Goal: Task Accomplishment & Management: Use online tool/utility

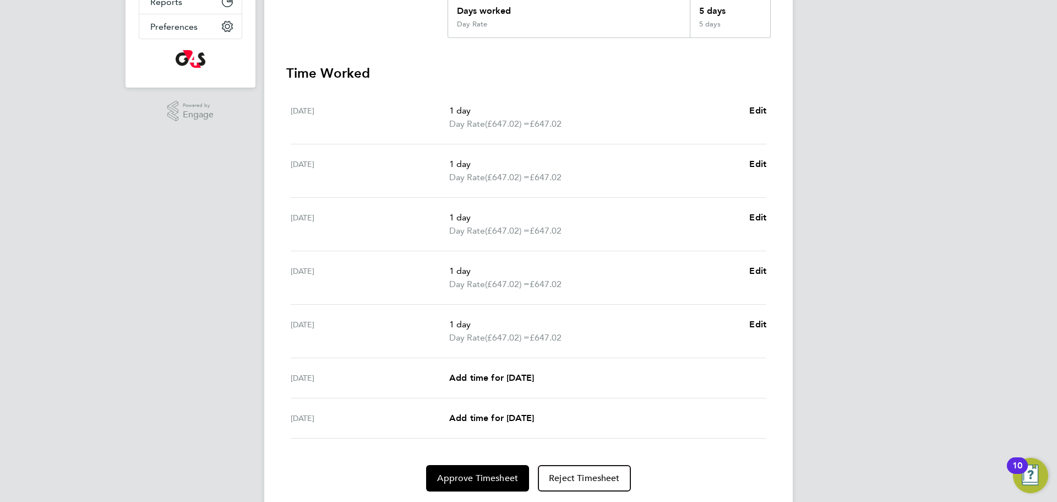
scroll to position [294, 0]
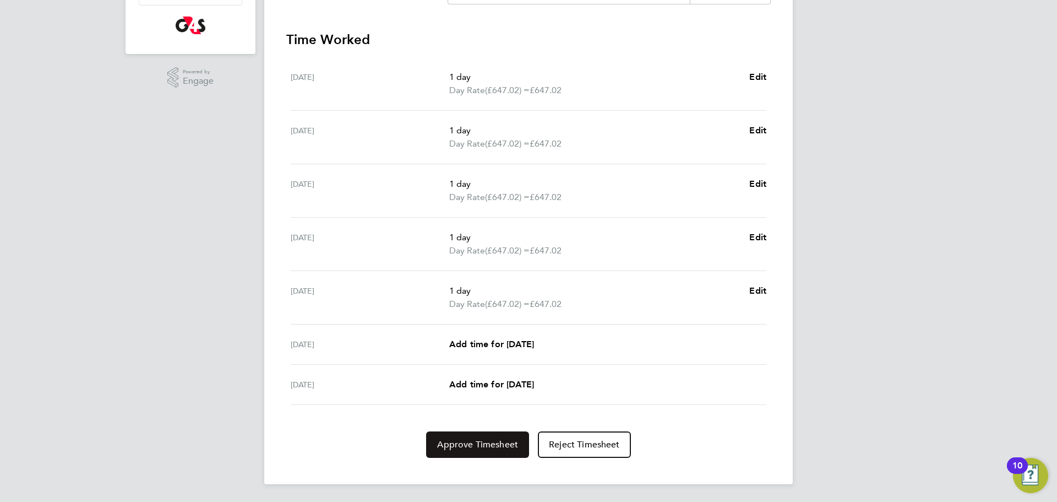
click at [481, 447] on span "Approve Timesheet" at bounding box center [477, 444] width 81 height 11
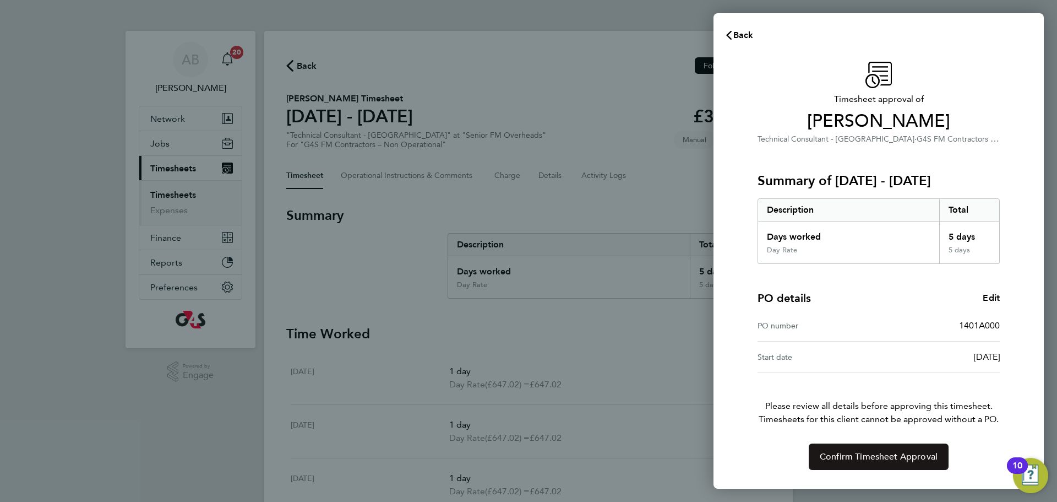
click at [888, 454] on span "Confirm Timesheet Approval" at bounding box center [879, 456] width 118 height 11
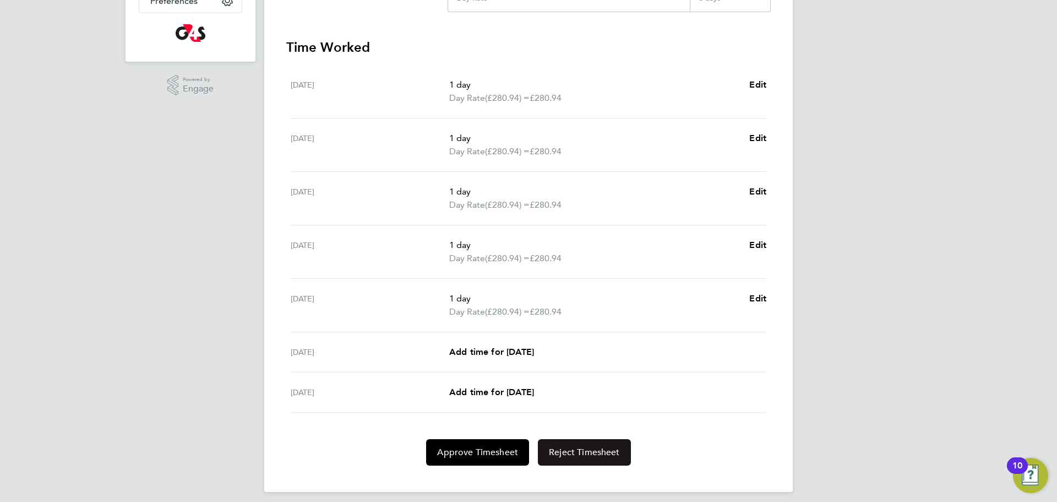
scroll to position [294, 0]
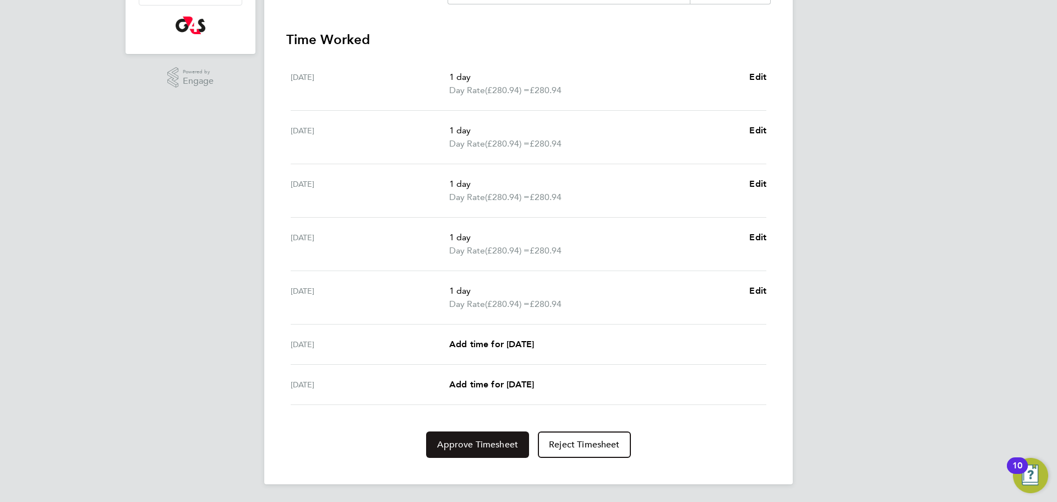
click at [501, 450] on button "Approve Timesheet" at bounding box center [477, 444] width 103 height 26
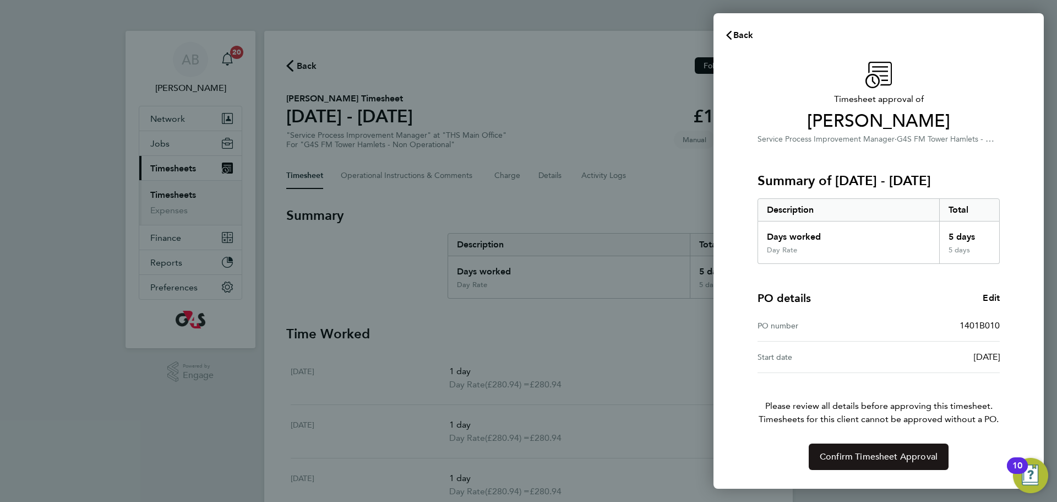
click at [886, 453] on span "Confirm Timesheet Approval" at bounding box center [879, 456] width 118 height 11
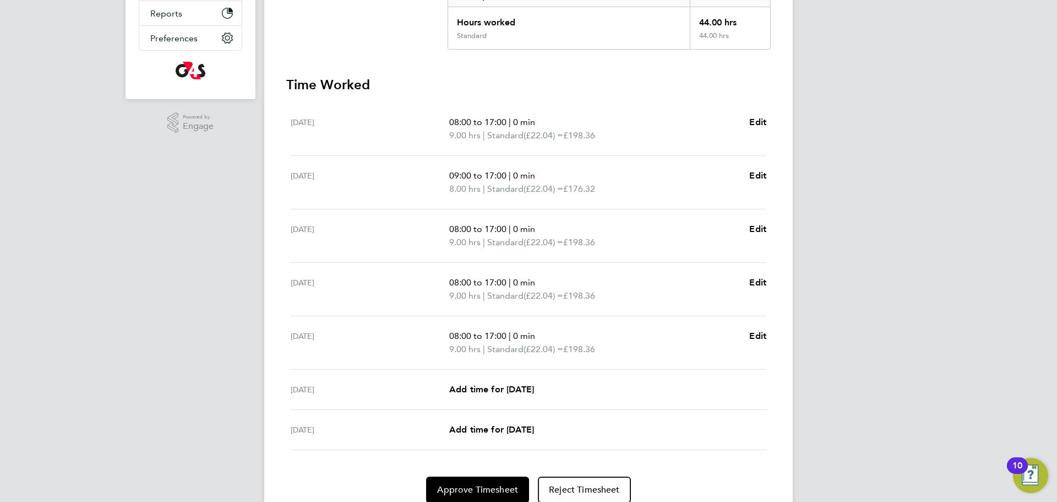
scroll to position [264, 0]
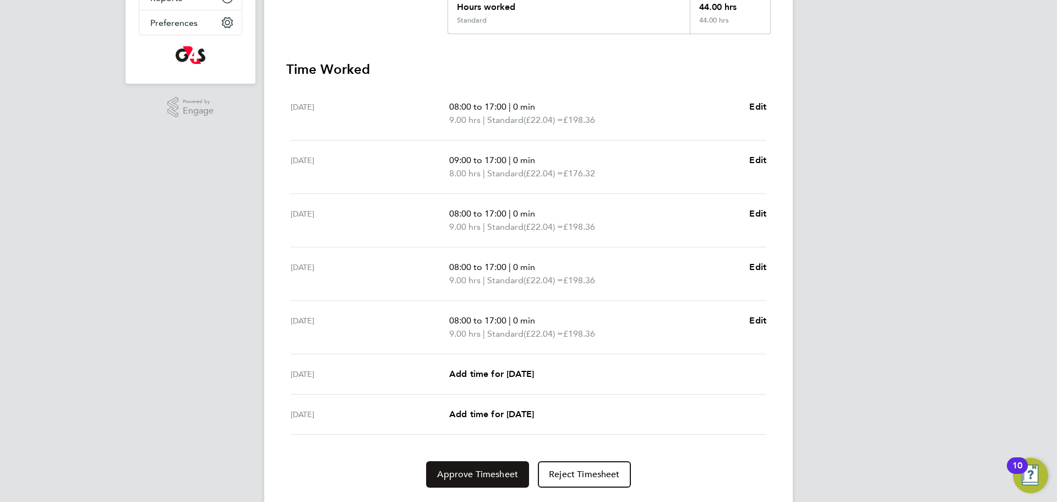
click at [476, 481] on button "Approve Timesheet" at bounding box center [477, 474] width 103 height 26
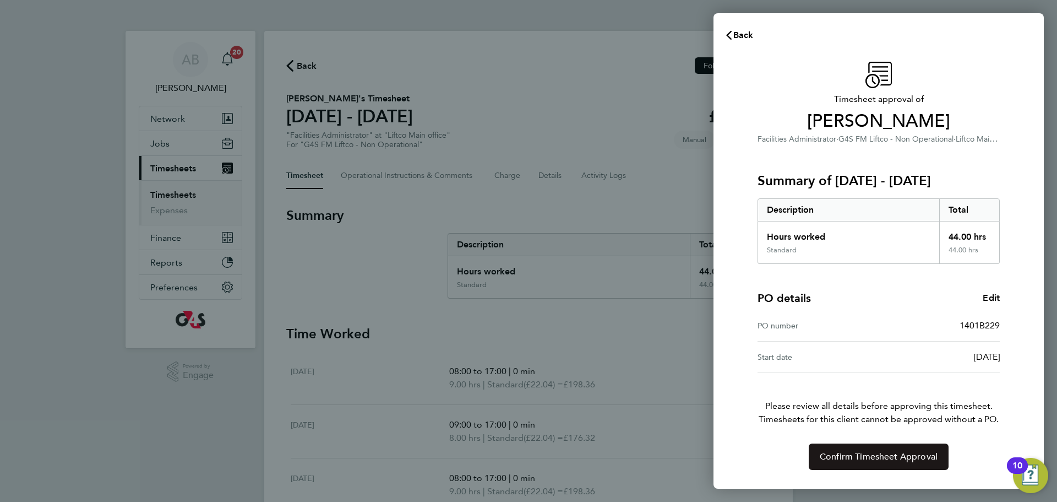
click at [865, 455] on span "Confirm Timesheet Approval" at bounding box center [879, 456] width 118 height 11
